Goal: Transaction & Acquisition: Purchase product/service

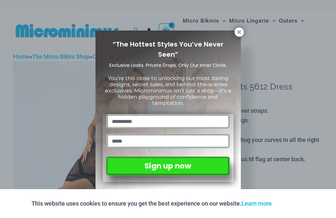
click at [241, 30] on icon at bounding box center [239, 32] width 6 height 6
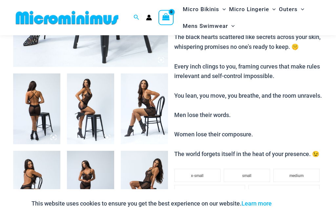
scroll to position [220, 0]
click at [35, 106] on img at bounding box center [36, 108] width 47 height 71
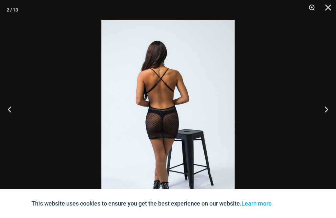
click at [326, 122] on button "Next" at bounding box center [323, 109] width 25 height 33
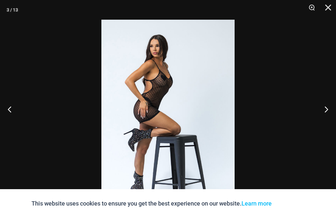
click at [322, 120] on button "Next" at bounding box center [323, 109] width 25 height 33
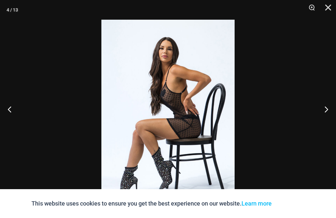
click at [324, 119] on button "Next" at bounding box center [323, 109] width 25 height 33
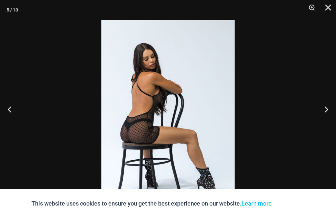
click at [325, 118] on button "Next" at bounding box center [323, 109] width 25 height 33
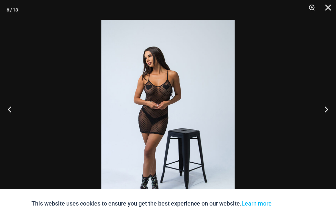
click at [326, 117] on button "Next" at bounding box center [323, 109] width 25 height 33
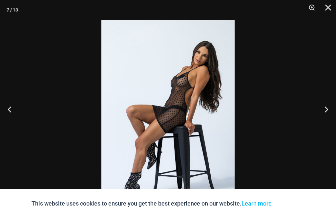
click at [326, 115] on button "Next" at bounding box center [323, 109] width 25 height 33
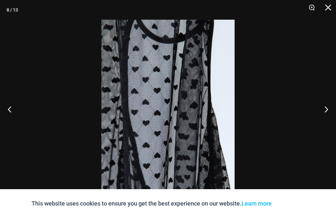
click at [324, 114] on button "Next" at bounding box center [323, 109] width 25 height 33
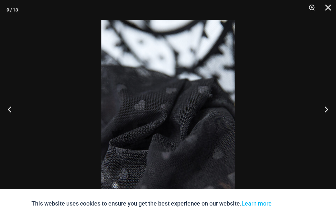
click at [325, 114] on button "Next" at bounding box center [323, 109] width 25 height 33
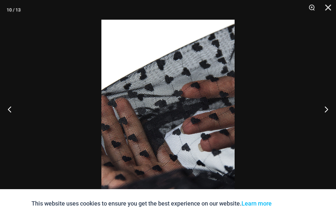
click at [324, 113] on button "Next" at bounding box center [323, 109] width 25 height 33
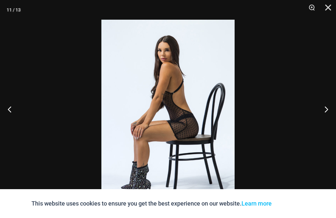
click at [321, 114] on button "Next" at bounding box center [323, 109] width 25 height 33
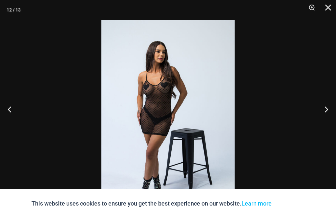
click at [323, 114] on button "Next" at bounding box center [323, 109] width 25 height 33
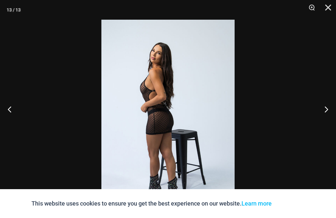
click at [328, 7] on button "Close" at bounding box center [325, 10] width 16 height 20
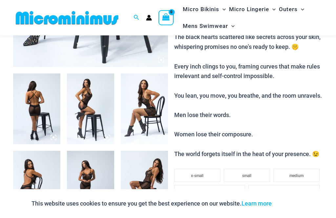
scroll to position [201, 0]
